Goal: Task Accomplishment & Management: Complete application form

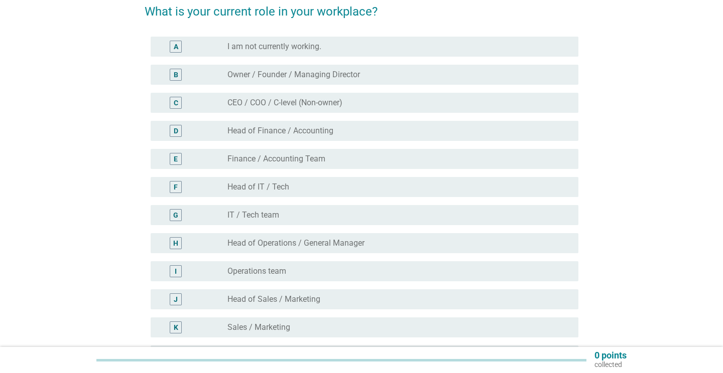
click at [483, 219] on div "radio_button_unchecked IT / Tech team" at bounding box center [394, 215] width 335 height 10
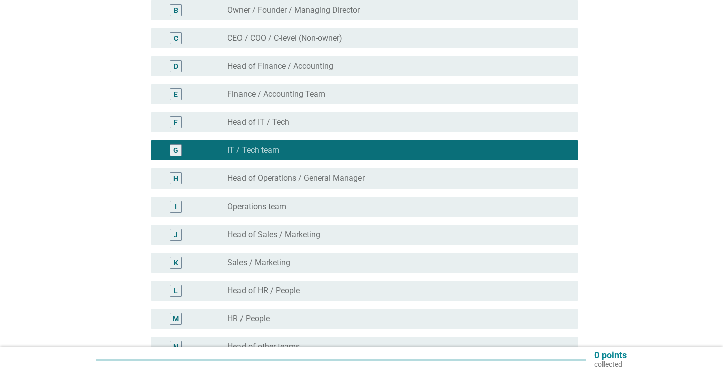
scroll to position [283, 0]
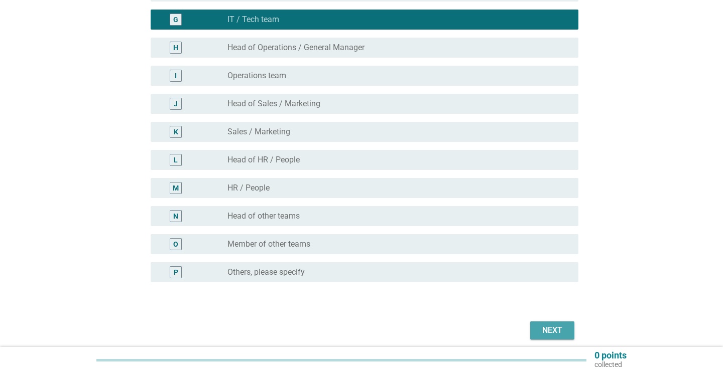
click at [545, 327] on div "Next" at bounding box center [552, 331] width 28 height 12
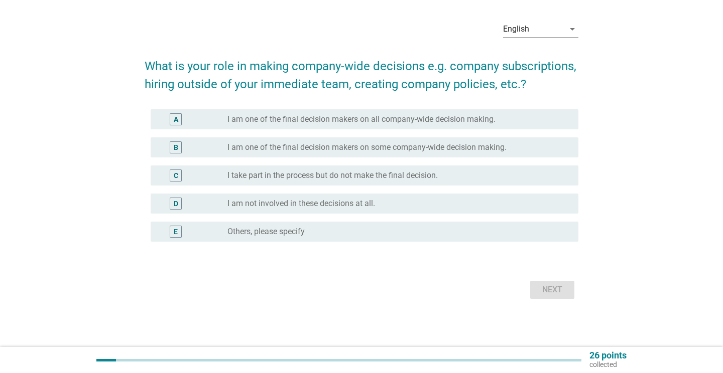
scroll to position [0, 0]
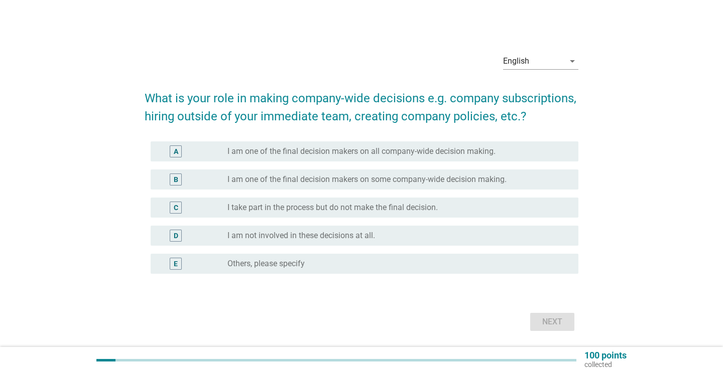
click at [406, 207] on label "I take part in the process but do not make the final decision." at bounding box center [332, 208] width 210 height 10
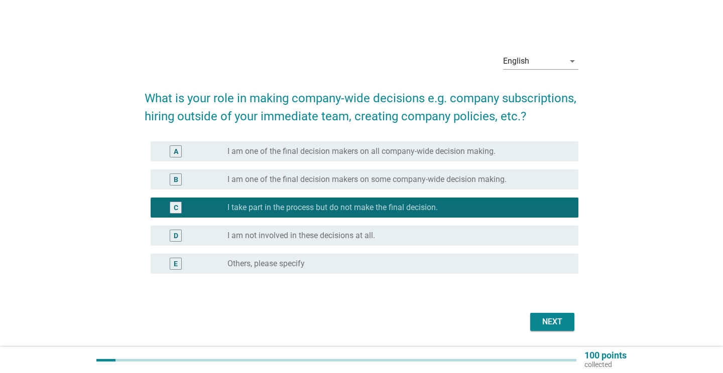
click at [542, 322] on div "Next" at bounding box center [552, 322] width 28 height 12
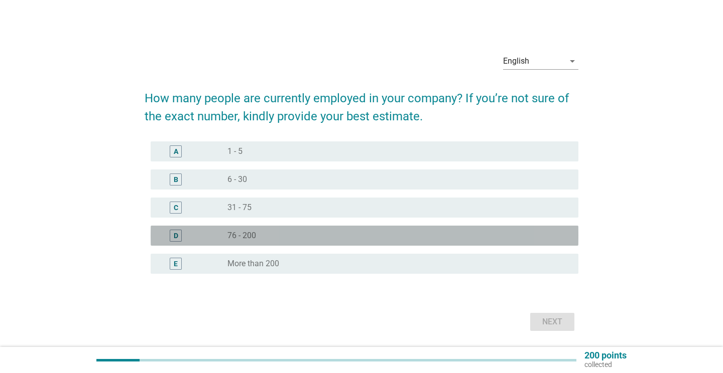
click at [450, 239] on div "radio_button_unchecked 76 - 200" at bounding box center [394, 236] width 335 height 10
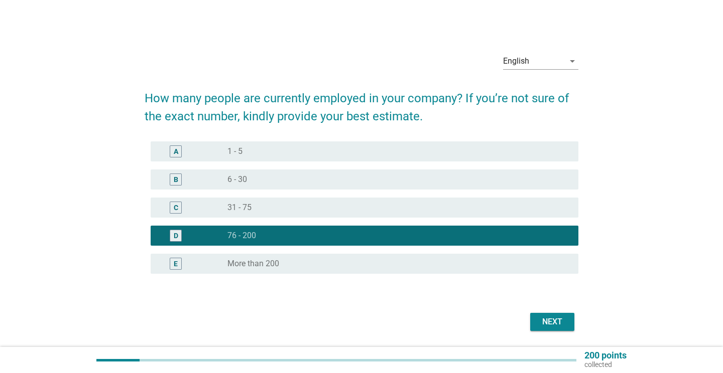
click at [541, 322] on div "Next" at bounding box center [552, 322] width 28 height 12
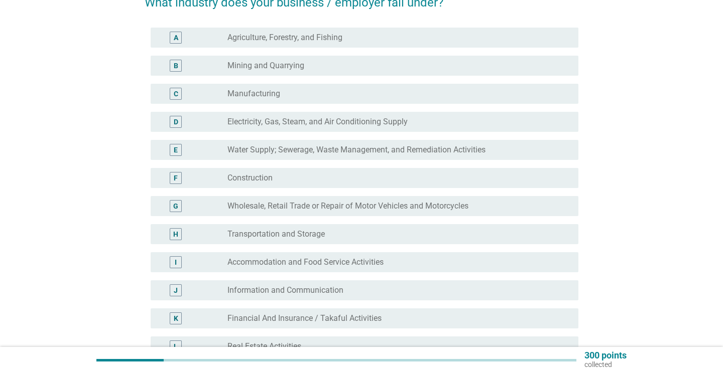
scroll to position [186, 0]
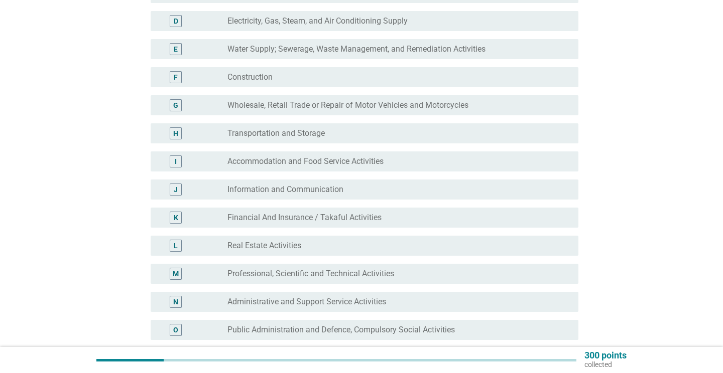
click at [414, 185] on div "radio_button_unchecked Information and Communication" at bounding box center [394, 190] width 335 height 10
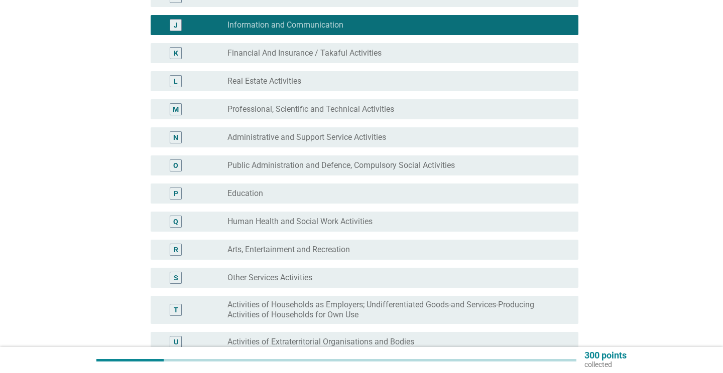
scroll to position [500, 0]
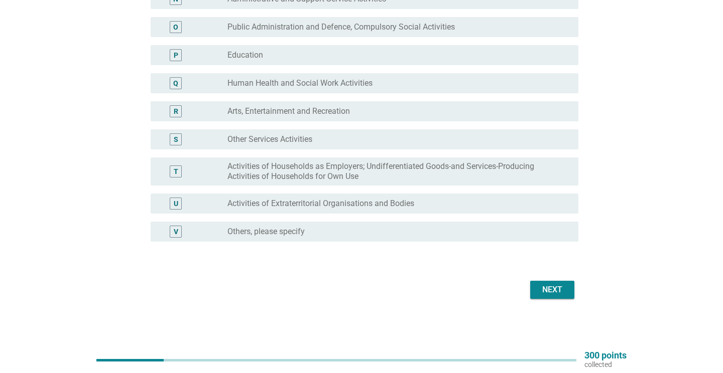
click at [556, 285] on div "Next" at bounding box center [552, 290] width 28 height 12
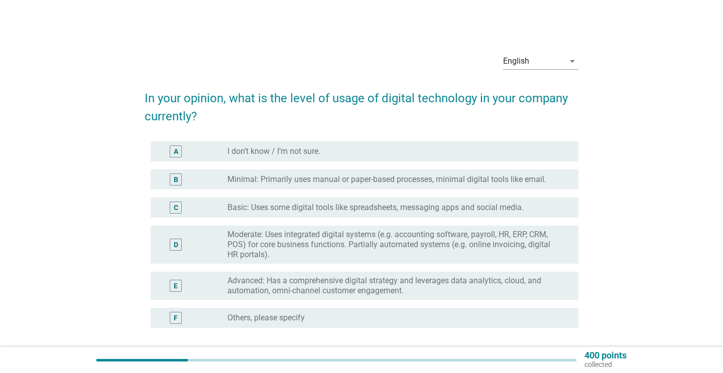
click at [472, 281] on label "Advanced: Has a comprehensive digital strategy and leverages data analytics, cl…" at bounding box center [394, 286] width 335 height 20
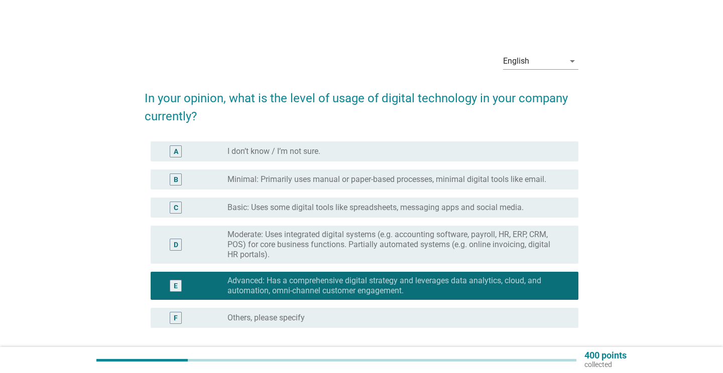
click at [481, 252] on label "Moderate: Uses integrated digital systems (e.g. accounting software, payroll, H…" at bounding box center [394, 245] width 335 height 30
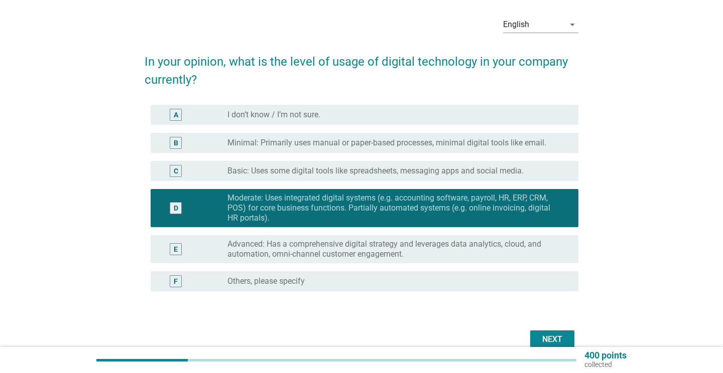
scroll to position [86, 0]
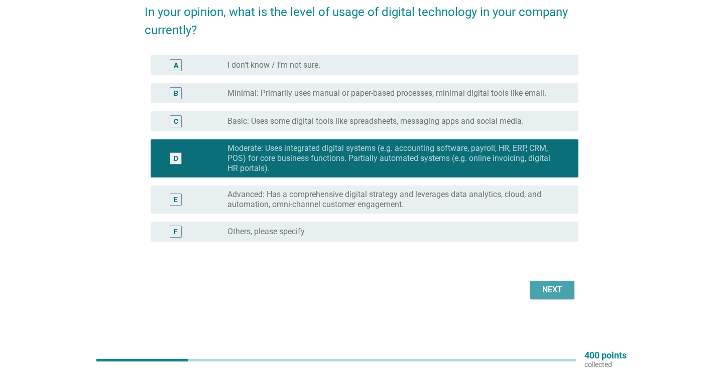
click at [560, 292] on div "Next" at bounding box center [552, 290] width 28 height 12
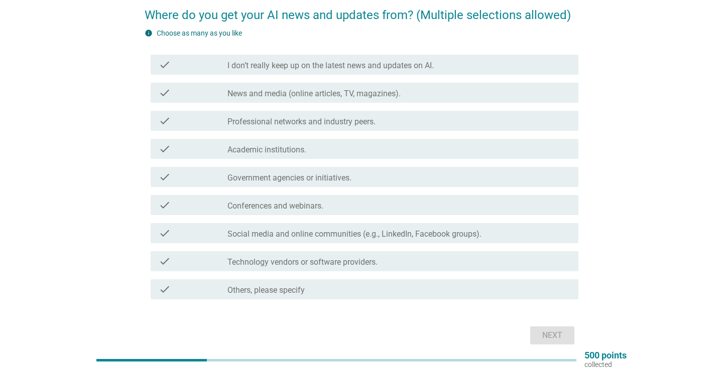
scroll to position [83, 0]
click at [449, 239] on label "Social media and online communities (e.g., LinkedIn, Facebook groups)." at bounding box center [354, 235] width 254 height 10
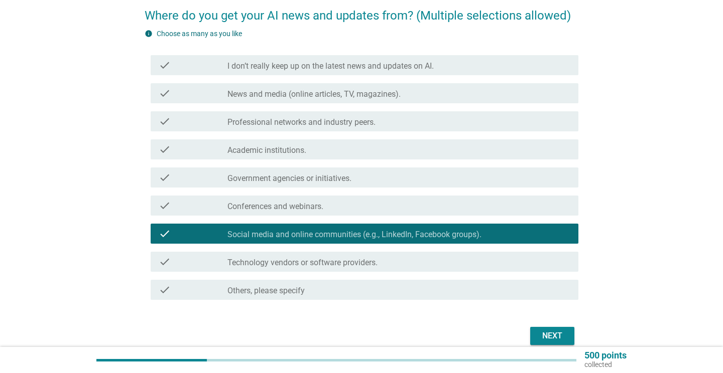
click at [439, 260] on div "check_box_outline_blank Technology vendors or software providers." at bounding box center [398, 262] width 343 height 12
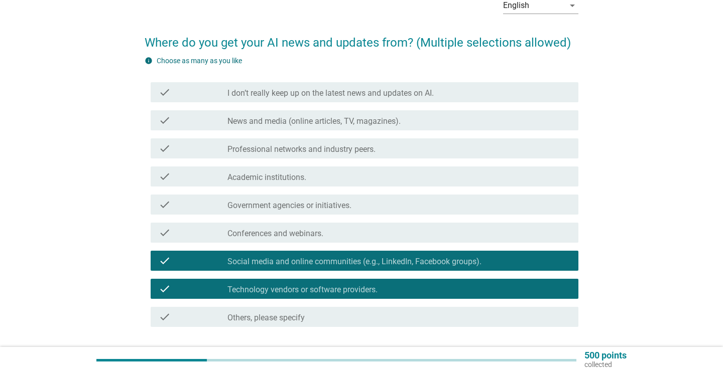
scroll to position [51, 0]
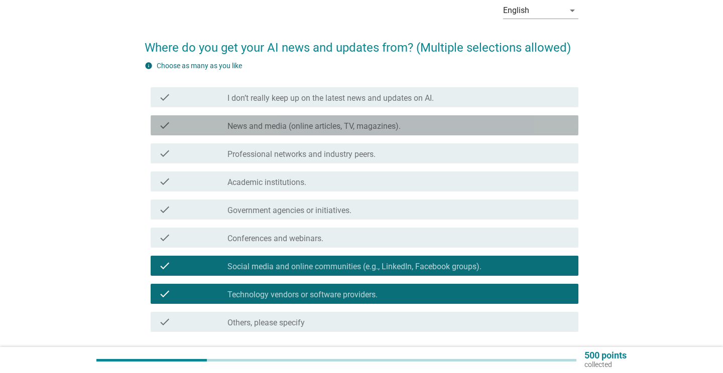
click at [448, 127] on div "check_box_outline_blank News and media (online articles, TV, magazines)." at bounding box center [398, 125] width 343 height 12
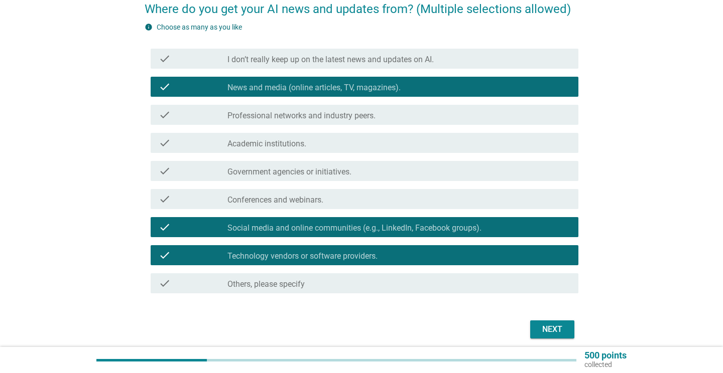
scroll to position [129, 0]
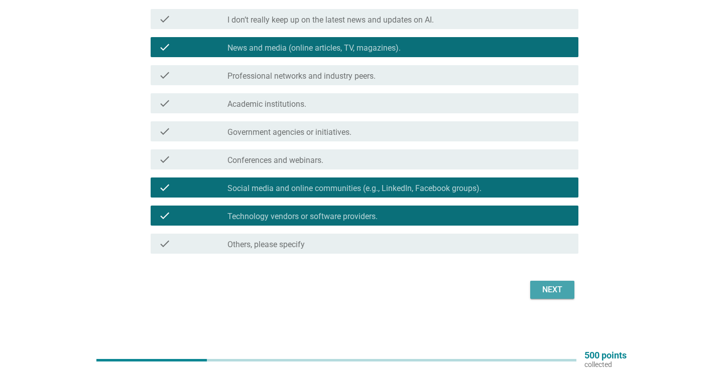
click at [548, 291] on div "Next" at bounding box center [552, 290] width 28 height 12
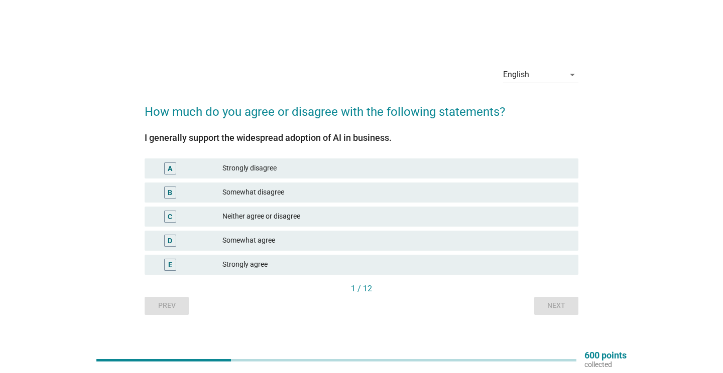
click at [381, 241] on div "Somewhat agree" at bounding box center [396, 241] width 348 height 12
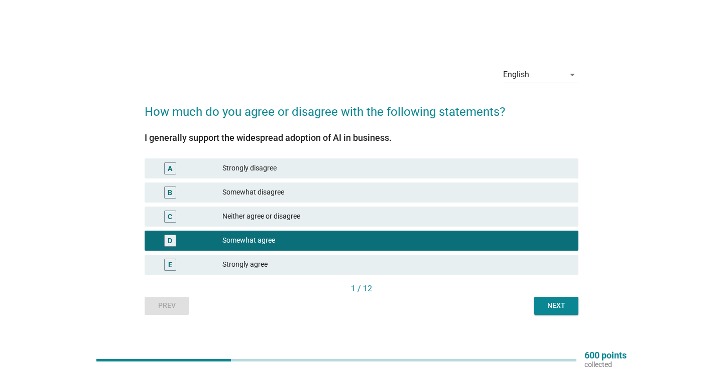
click at [544, 308] on div "Next" at bounding box center [556, 306] width 28 height 11
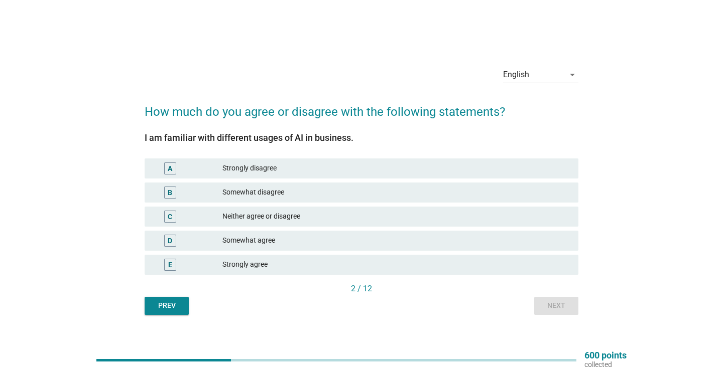
click at [386, 243] on div "Somewhat agree" at bounding box center [396, 241] width 348 height 12
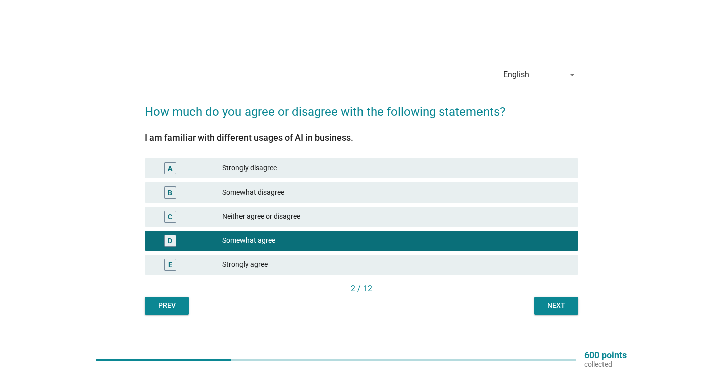
click at [547, 308] on div "Next" at bounding box center [556, 306] width 28 height 11
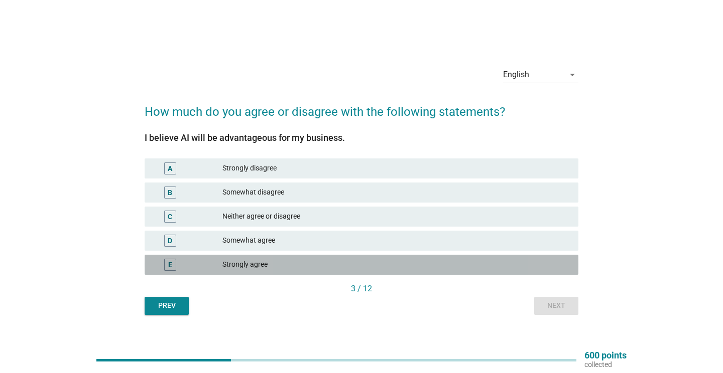
click at [321, 272] on div "E Strongly agree" at bounding box center [362, 265] width 434 height 20
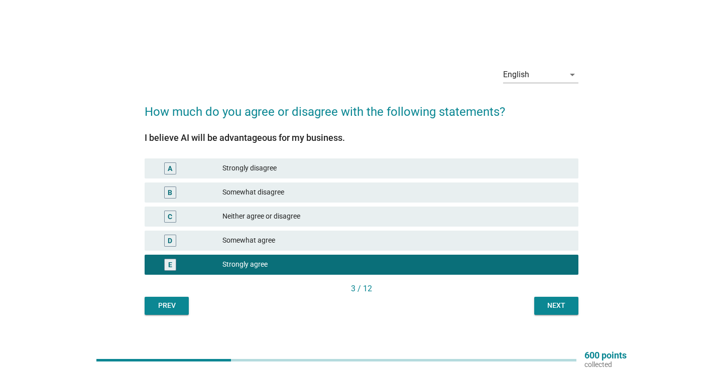
click at [563, 309] on div "Next" at bounding box center [556, 306] width 28 height 11
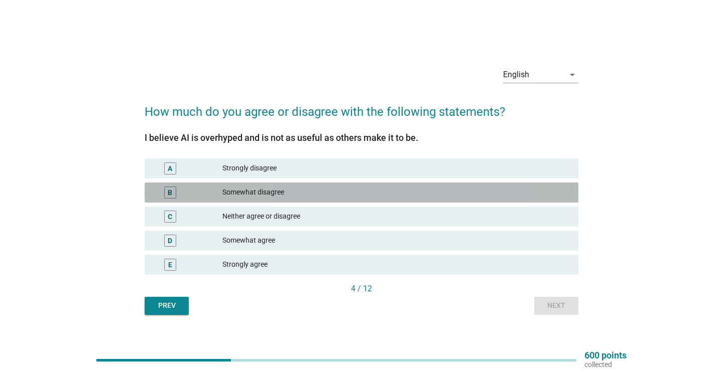
click at [409, 193] on div "Somewhat disagree" at bounding box center [396, 193] width 348 height 12
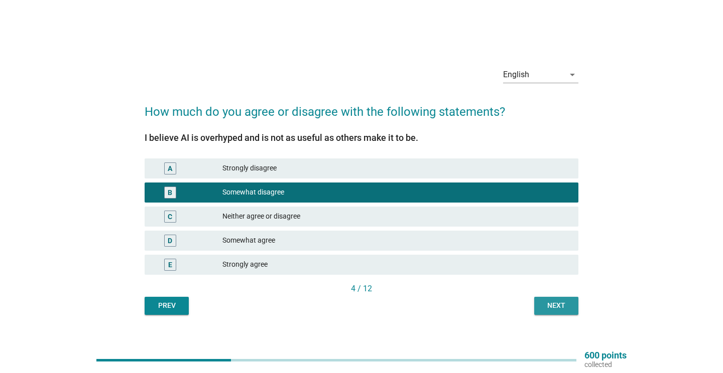
click at [545, 303] on div "Next" at bounding box center [556, 306] width 28 height 11
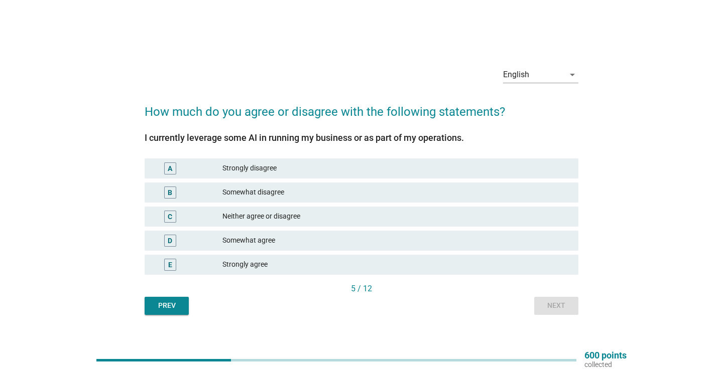
click at [293, 238] on div "Somewhat agree" at bounding box center [396, 241] width 348 height 12
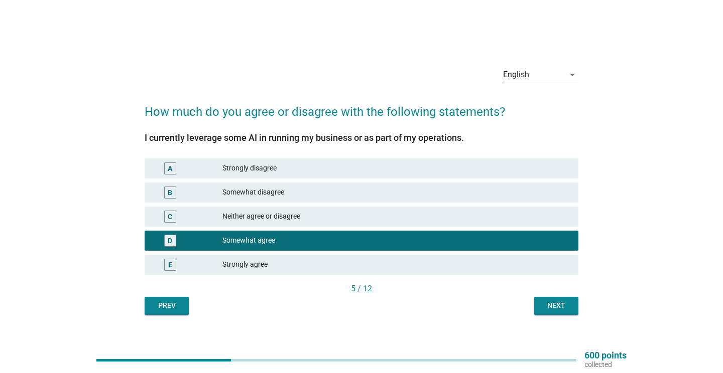
click at [533, 310] on div "Prev Next" at bounding box center [362, 306] width 434 height 18
click at [548, 311] on div "Next" at bounding box center [556, 306] width 28 height 11
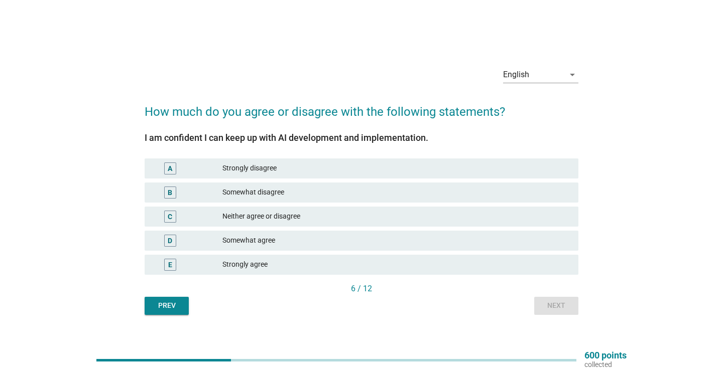
click at [390, 240] on div "Somewhat agree" at bounding box center [396, 241] width 348 height 12
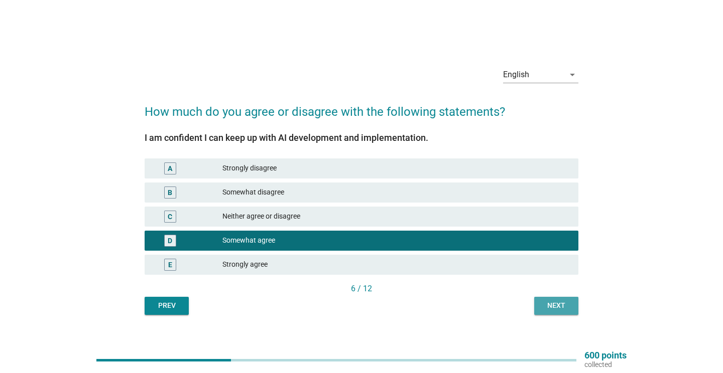
click at [549, 308] on div "Next" at bounding box center [556, 306] width 28 height 11
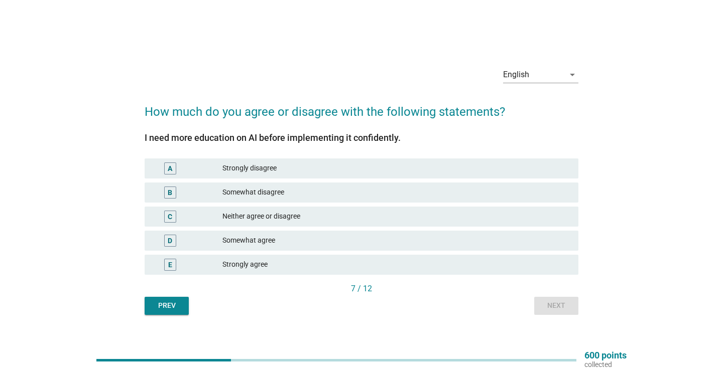
click at [414, 233] on div "D Somewhat agree" at bounding box center [362, 241] width 434 height 20
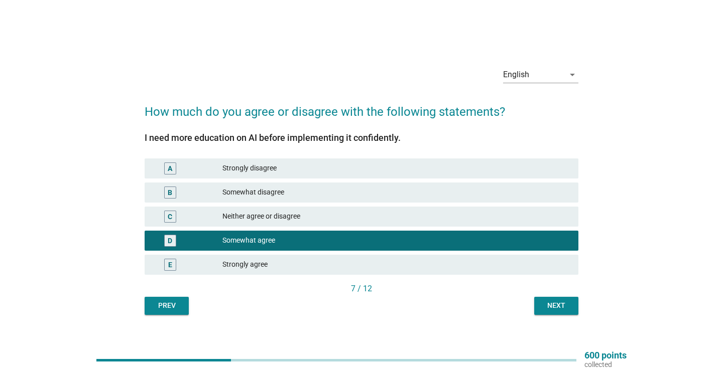
click at [535, 305] on button "Next" at bounding box center [556, 306] width 44 height 18
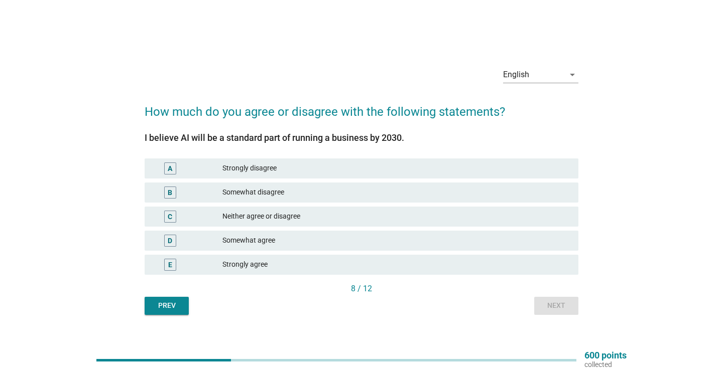
click at [390, 262] on div "Strongly agree" at bounding box center [396, 265] width 348 height 12
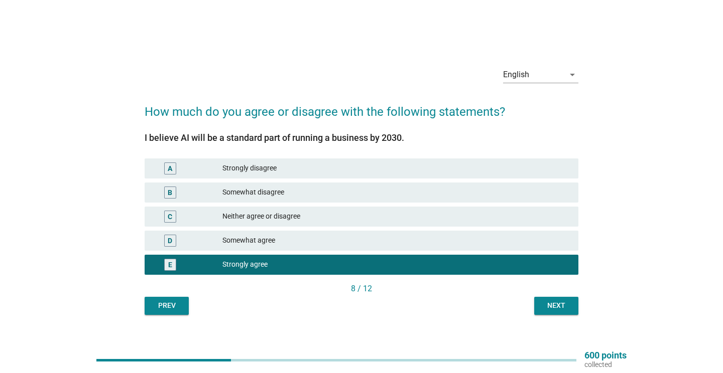
click at [574, 307] on button "Next" at bounding box center [556, 306] width 44 height 18
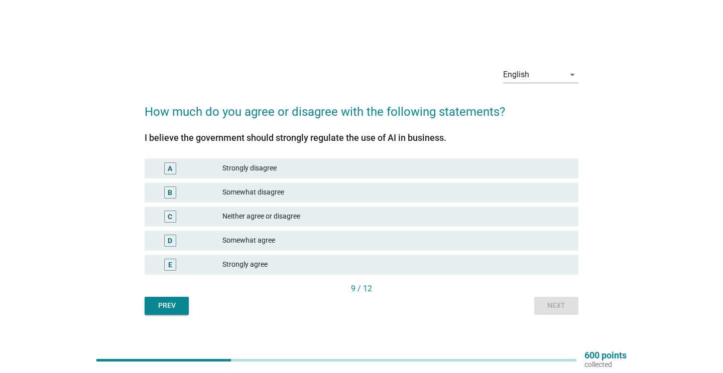
click at [406, 267] on div "Strongly agree" at bounding box center [396, 265] width 348 height 12
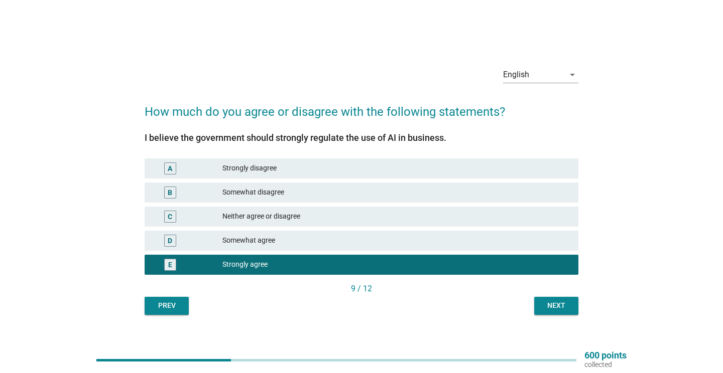
click at [569, 314] on button "Next" at bounding box center [556, 306] width 44 height 18
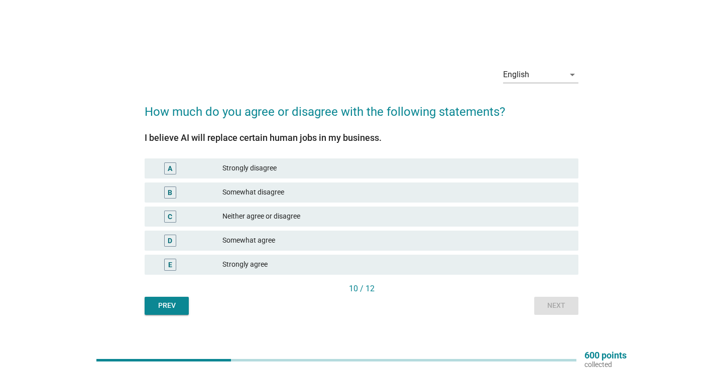
click at [468, 214] on div "Neither agree or disagree" at bounding box center [396, 217] width 348 height 12
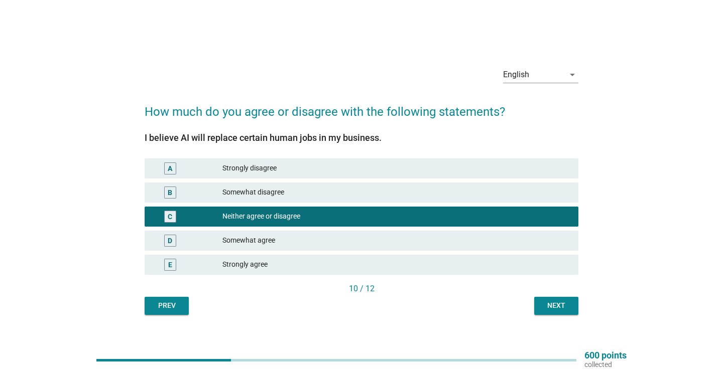
click at [564, 308] on div "Next" at bounding box center [556, 306] width 28 height 11
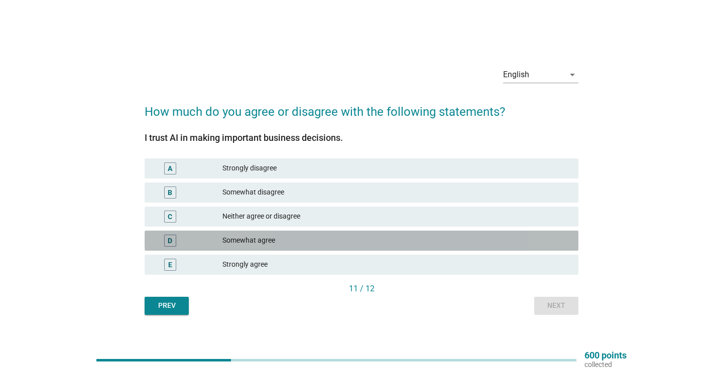
click at [469, 244] on div "Somewhat agree" at bounding box center [396, 241] width 348 height 12
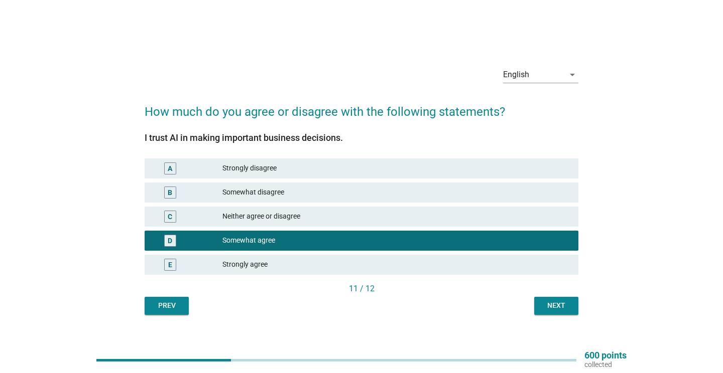
click at [492, 265] on div "Strongly agree" at bounding box center [396, 265] width 348 height 12
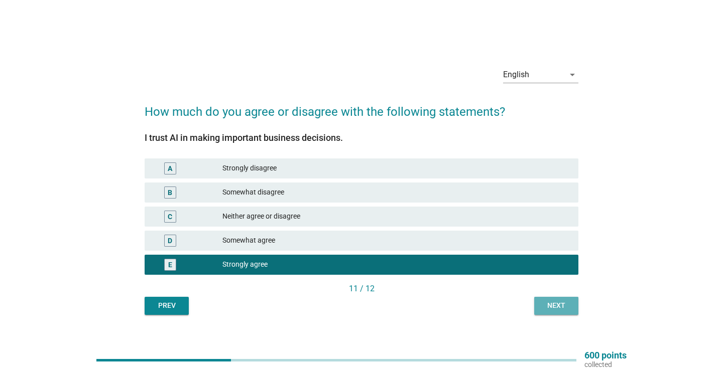
click at [557, 299] on button "Next" at bounding box center [556, 306] width 44 height 18
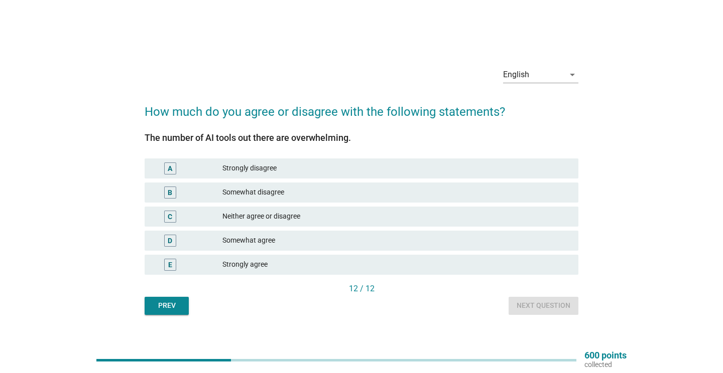
click at [523, 251] on div "D Somewhat agree" at bounding box center [362, 241] width 438 height 24
click at [523, 268] on div "Strongly agree" at bounding box center [396, 265] width 348 height 12
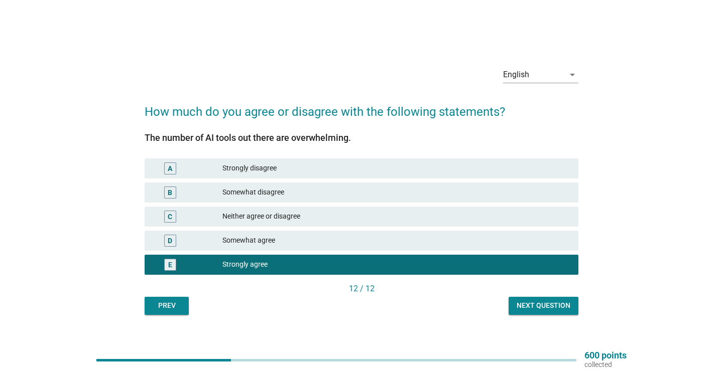
click at [537, 299] on button "Next question" at bounding box center [543, 306] width 70 height 18
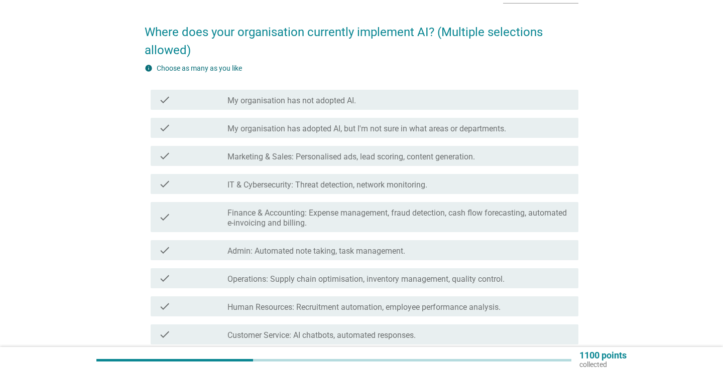
scroll to position [67, 0]
click at [422, 100] on div "check_box_outline_blank My organisation has not adopted AI." at bounding box center [398, 99] width 343 height 12
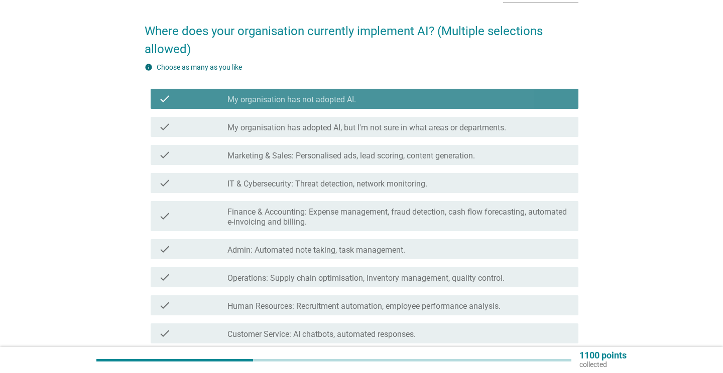
scroll to position [185, 0]
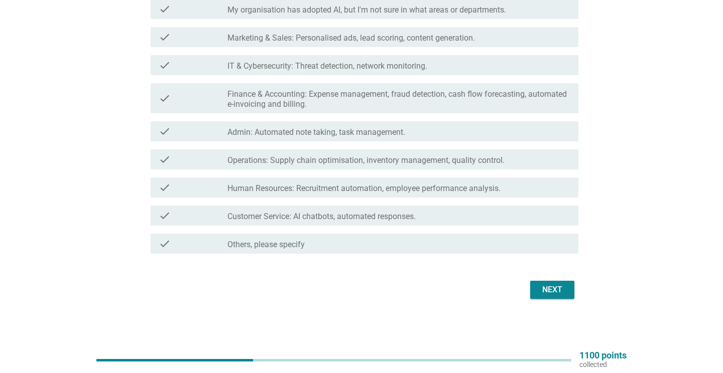
click at [556, 295] on div "Next" at bounding box center [552, 290] width 28 height 12
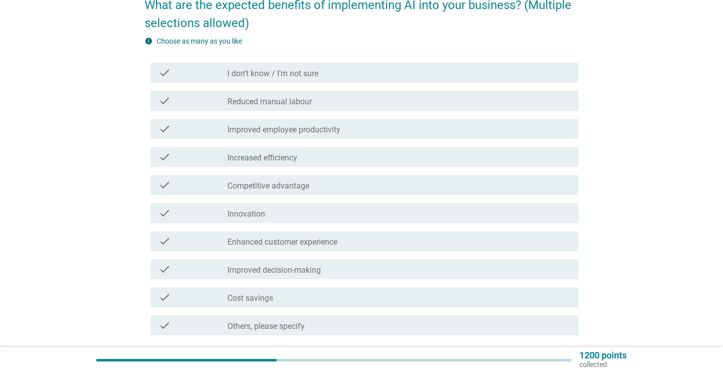
scroll to position [97, 0]
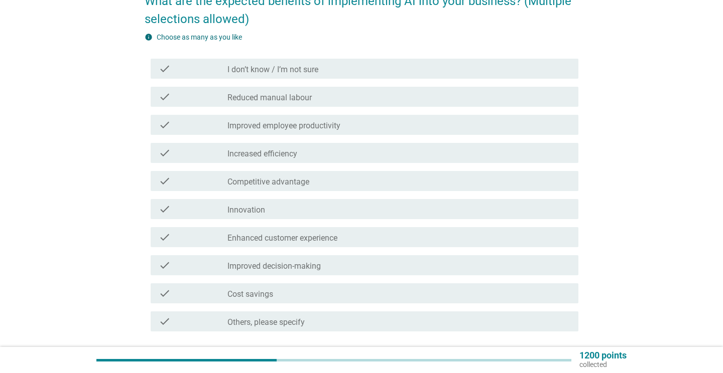
click at [464, 123] on div "check_box_outline_blank Improved employee productivity" at bounding box center [398, 125] width 343 height 12
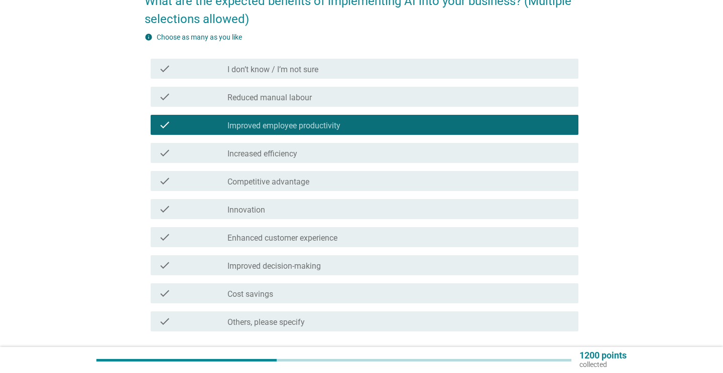
click at [457, 148] on div "check_box_outline_blank Increased efficiency" at bounding box center [398, 153] width 343 height 12
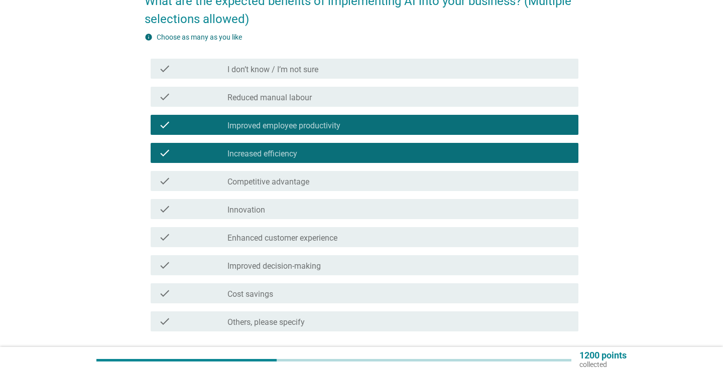
click at [443, 219] on div "check check_box_outline_blank Innovation" at bounding box center [365, 209] width 428 height 20
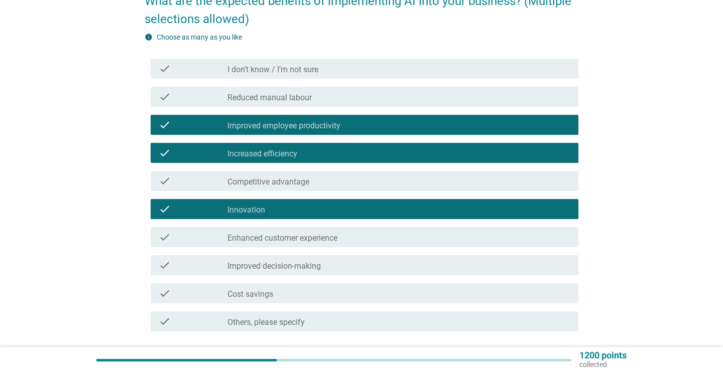
click at [441, 240] on div "check_box_outline_blank Enhanced customer experience" at bounding box center [398, 237] width 343 height 12
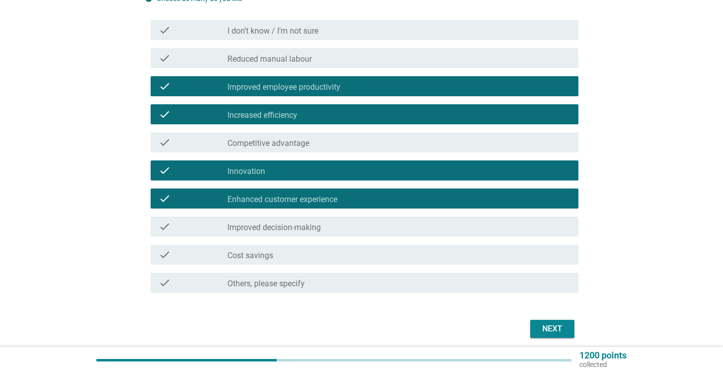
scroll to position [175, 0]
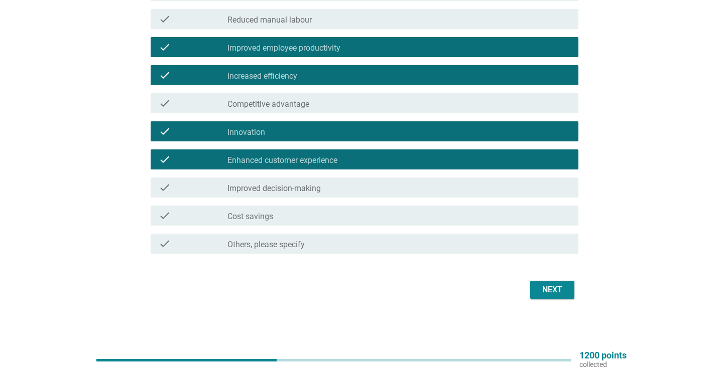
click at [450, 182] on div "check_box_outline_blank Improved decision-making" at bounding box center [398, 188] width 343 height 12
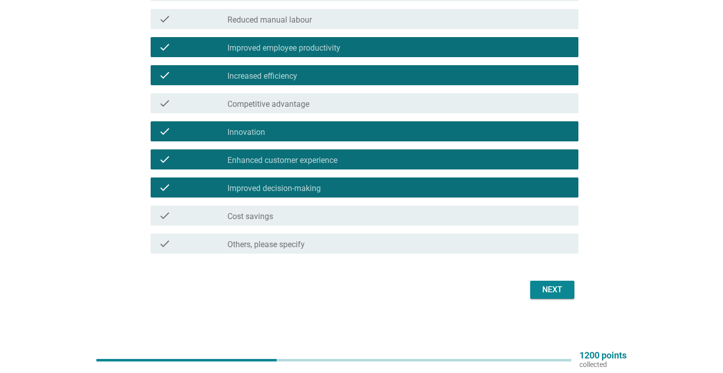
click at [451, 215] on div "check_box_outline_blank Cost savings" at bounding box center [398, 216] width 343 height 12
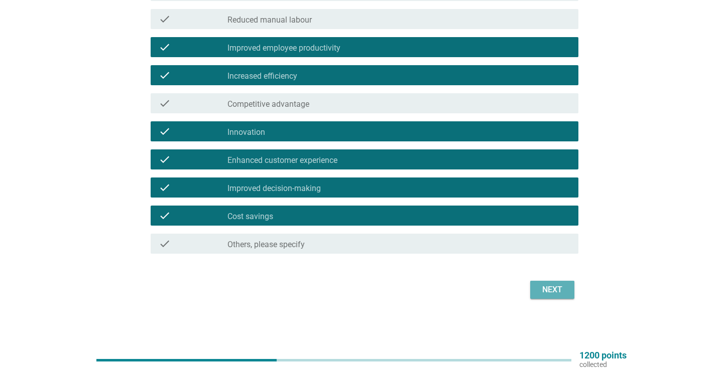
click at [546, 295] on div "Next" at bounding box center [552, 290] width 28 height 12
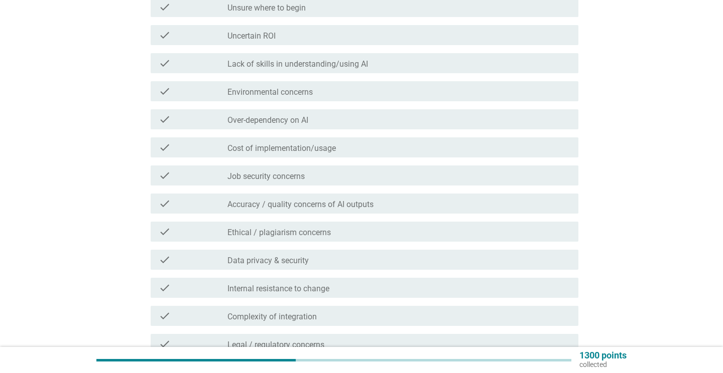
scroll to position [6, 0]
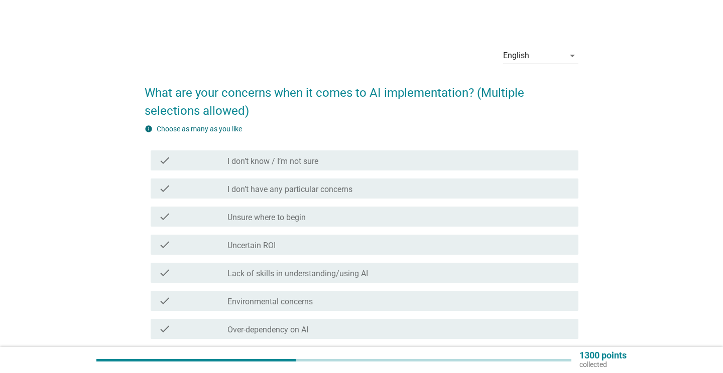
click at [426, 160] on div "check_box_outline_blank I don’t know / I’m not sure" at bounding box center [398, 161] width 343 height 12
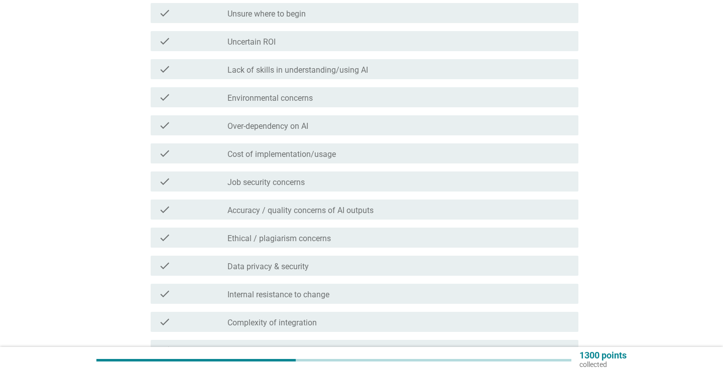
scroll to position [344, 0]
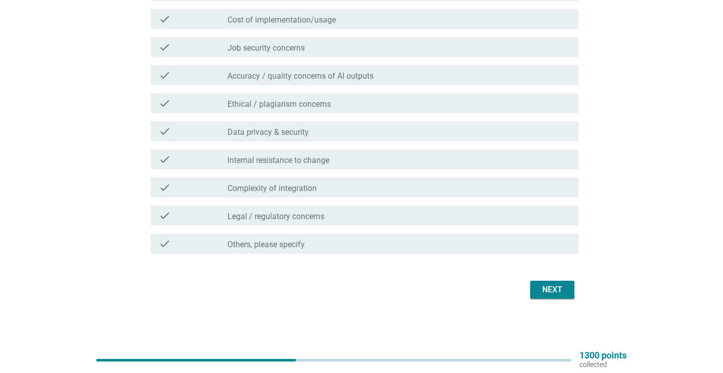
click at [556, 288] on div "Next" at bounding box center [552, 290] width 28 height 12
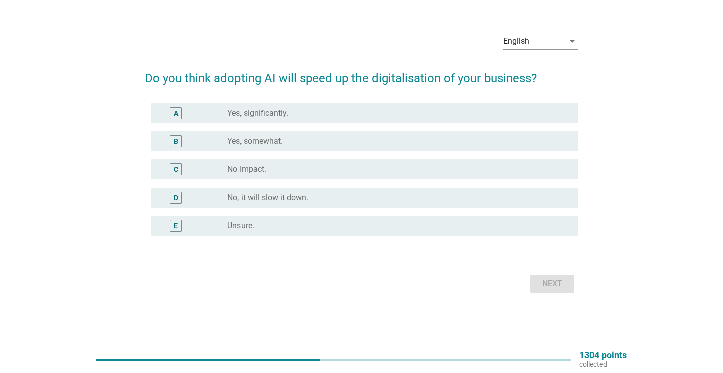
scroll to position [0, 0]
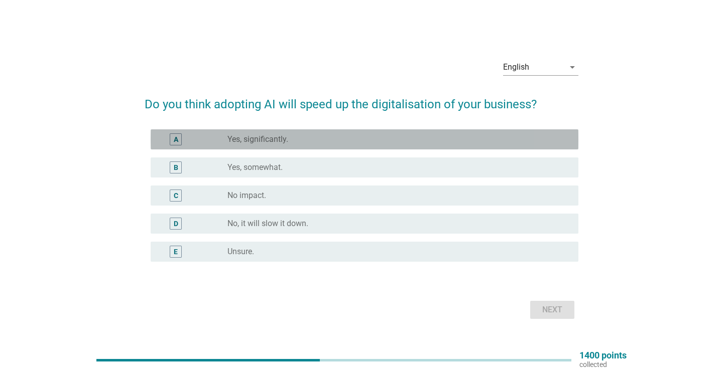
click at [533, 144] on div "radio_button_unchecked Yes, significantly." at bounding box center [394, 139] width 335 height 10
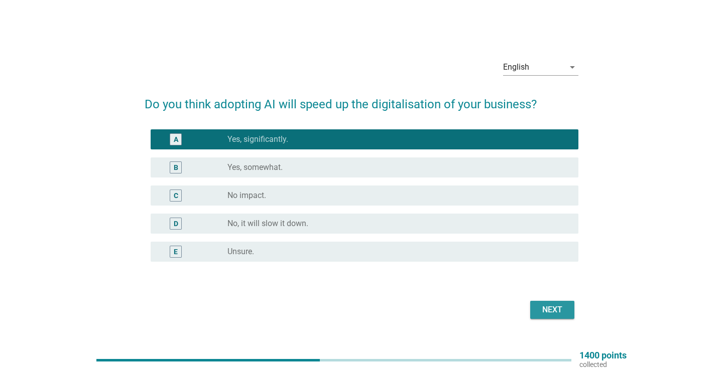
click at [554, 305] on div "Next" at bounding box center [552, 310] width 28 height 12
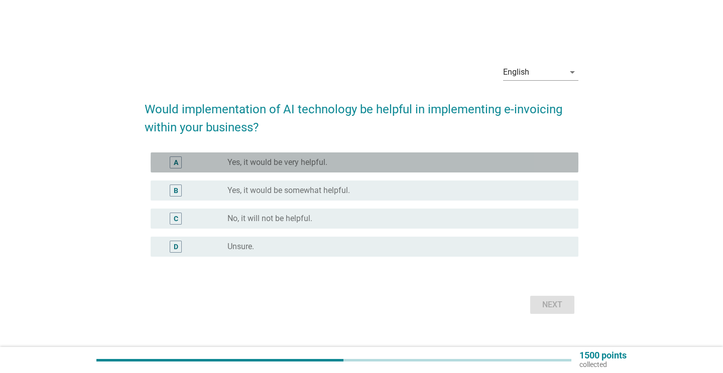
click at [516, 162] on div "radio_button_unchecked Yes, it would be very helpful." at bounding box center [394, 163] width 335 height 10
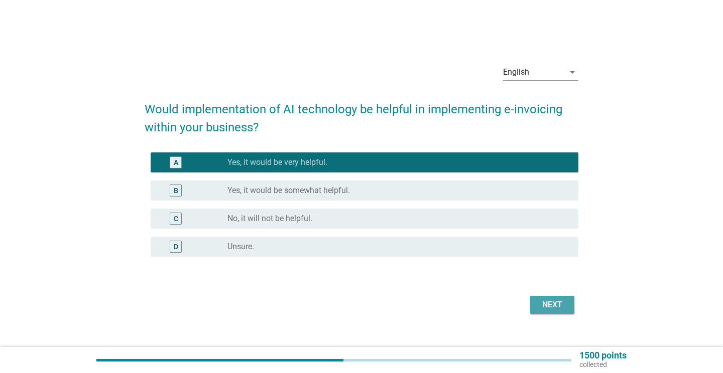
click at [544, 306] on div "Next" at bounding box center [552, 305] width 28 height 12
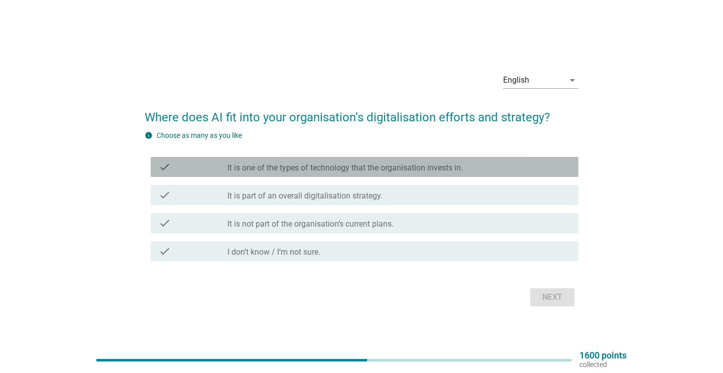
click at [458, 172] on label "It is one of the types of technology that the organisation invests in." at bounding box center [344, 168] width 235 height 10
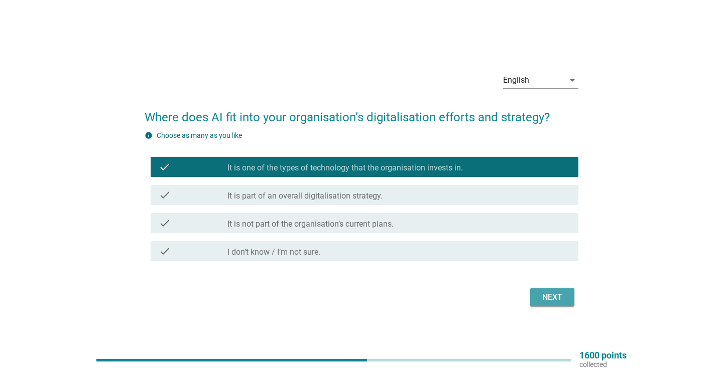
click at [543, 296] on div "Next" at bounding box center [552, 298] width 28 height 12
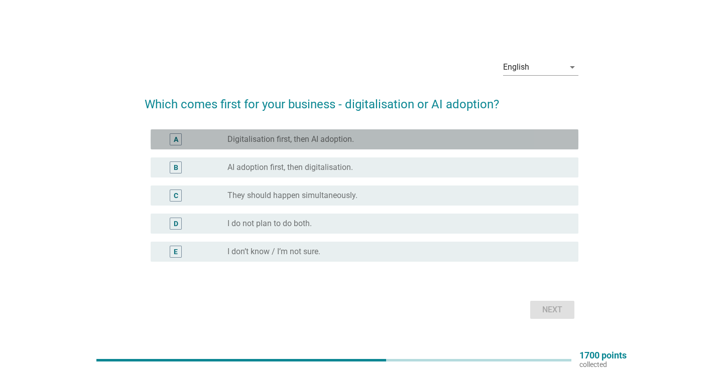
click at [424, 138] on div "radio_button_unchecked Digitalisation first, then AI adoption." at bounding box center [394, 139] width 335 height 10
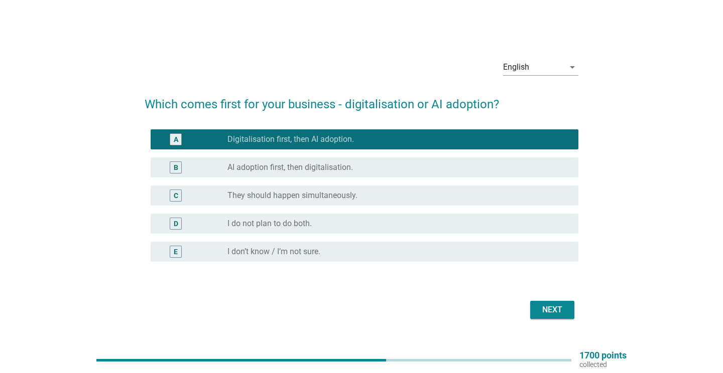
click at [542, 306] on div "Next" at bounding box center [552, 310] width 28 height 12
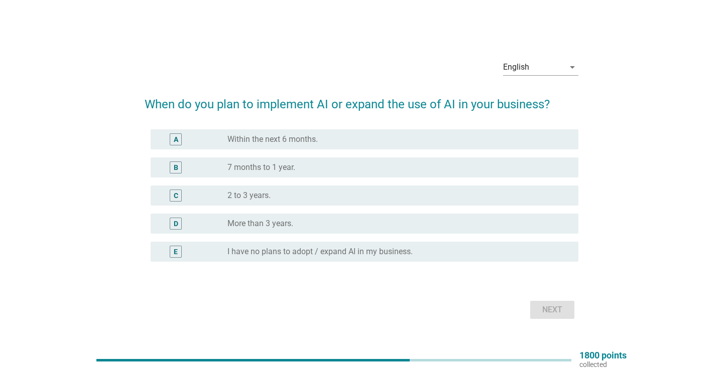
click at [447, 185] on div "C radio_button_unchecked 2 to 3 years." at bounding box center [362, 196] width 434 height 28
click at [448, 196] on div "radio_button_unchecked 2 to 3 years." at bounding box center [394, 196] width 335 height 10
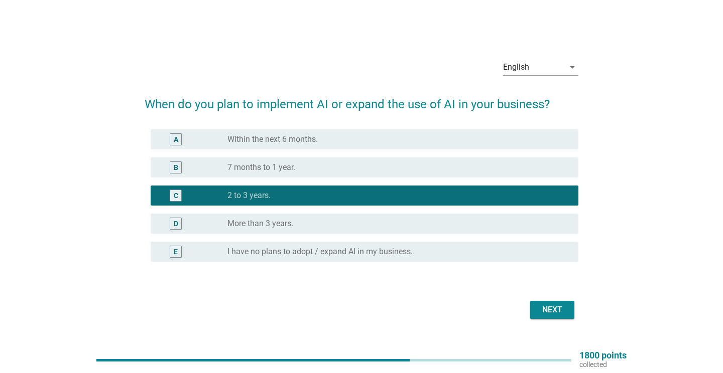
click at [471, 140] on div "radio_button_unchecked Within the next 6 months." at bounding box center [394, 139] width 335 height 10
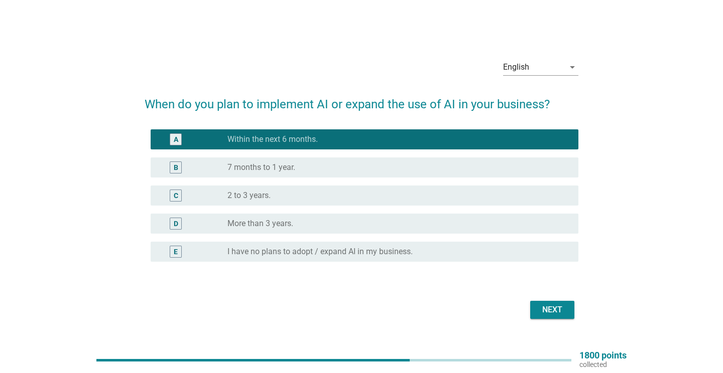
click at [545, 305] on div "Next" at bounding box center [552, 310] width 28 height 12
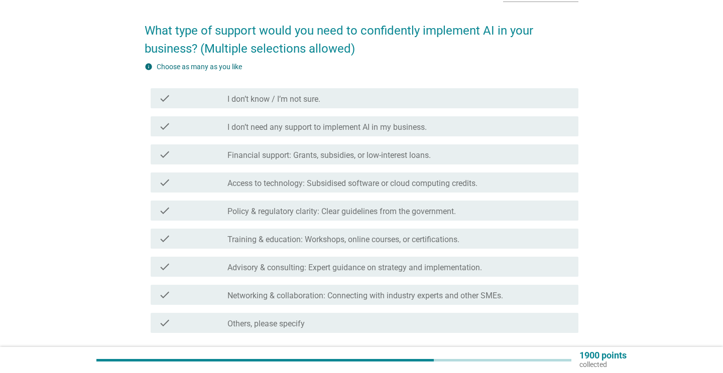
scroll to position [71, 0]
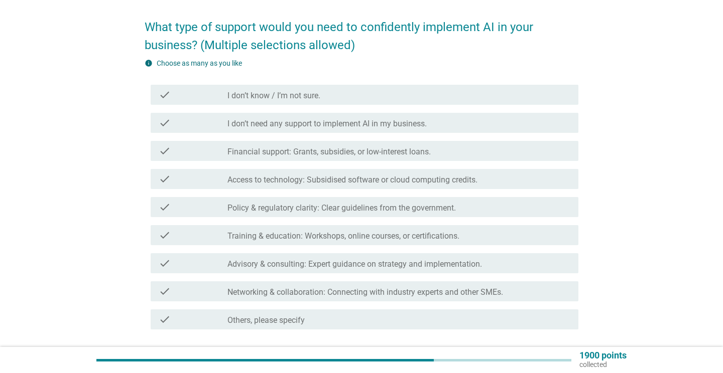
click at [468, 179] on label "Access to technology: Subsidised software or cloud computing credits." at bounding box center [352, 180] width 250 height 10
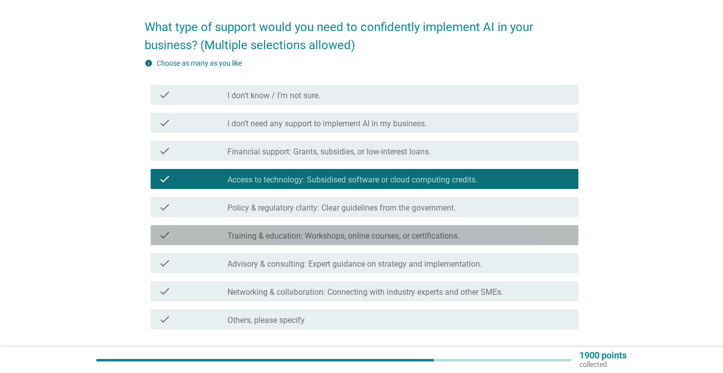
click at [464, 241] on div "check_box_outline_blank Training & education: Workshops, online courses, or cer…" at bounding box center [398, 235] width 343 height 12
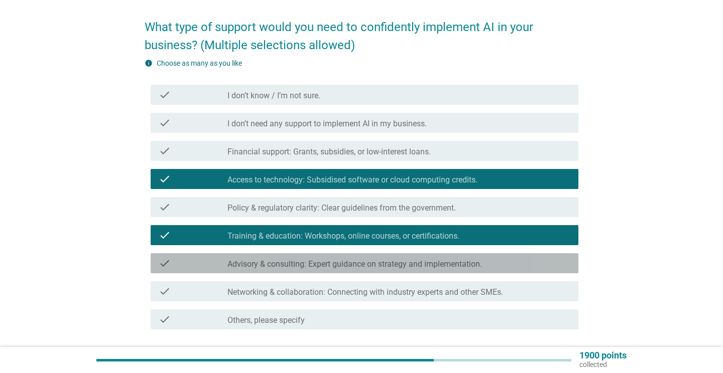
click at [463, 265] on label "Advisory & consulting: Expert guidance on strategy and implementation." at bounding box center [354, 264] width 254 height 10
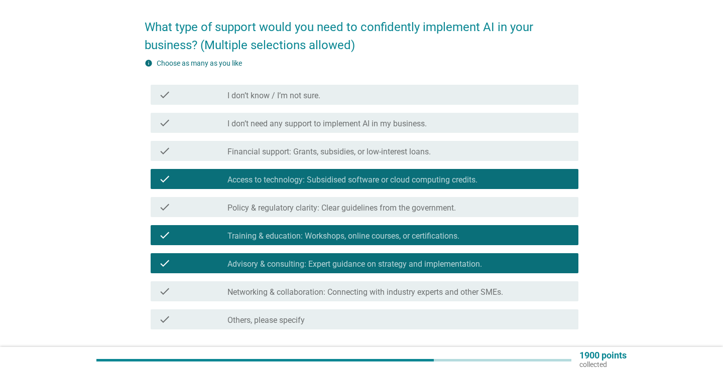
click at [463, 290] on label "Networking & collaboration: Connecting with industry experts and other SMEs." at bounding box center [364, 293] width 275 height 10
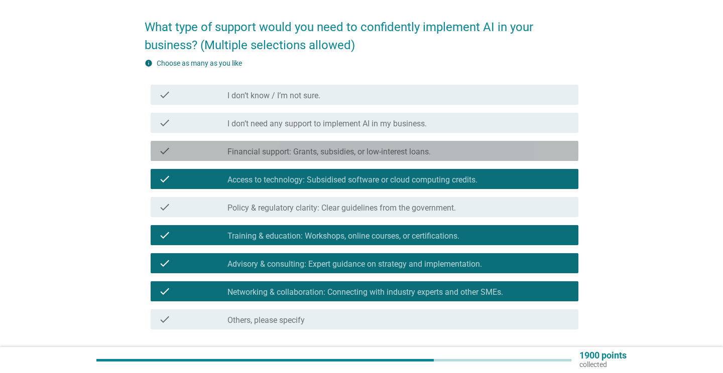
click at [449, 154] on div "check_box_outline_blank Financial support: Grants, subsidies, or low-interest l…" at bounding box center [398, 151] width 343 height 12
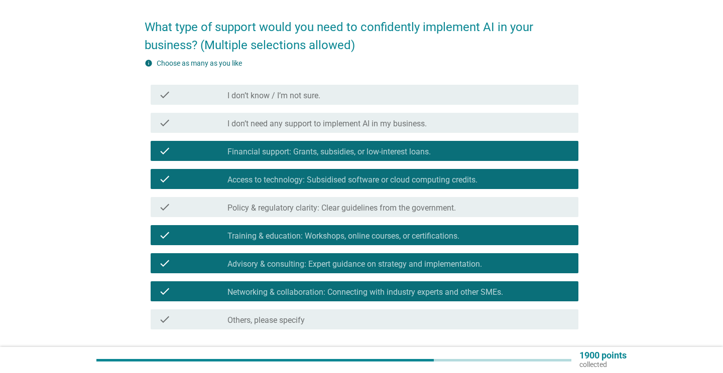
scroll to position [147, 0]
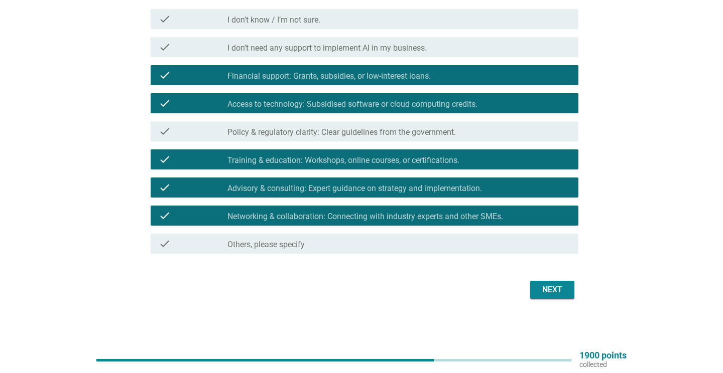
click at [549, 292] on div "Next" at bounding box center [552, 290] width 28 height 12
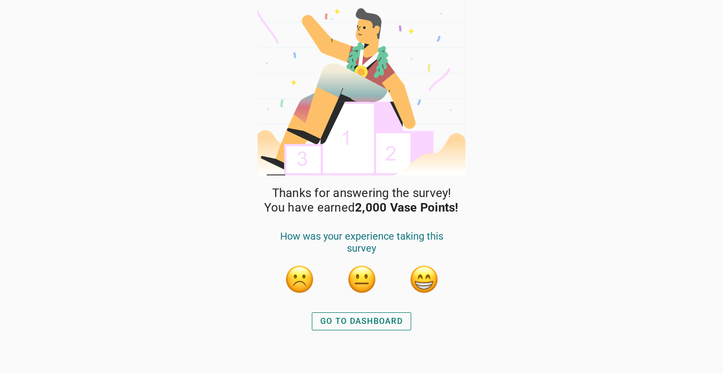
click at [395, 322] on div "GO TO DASHBOARD" at bounding box center [361, 322] width 82 height 12
